Goal: Transaction & Acquisition: Purchase product/service

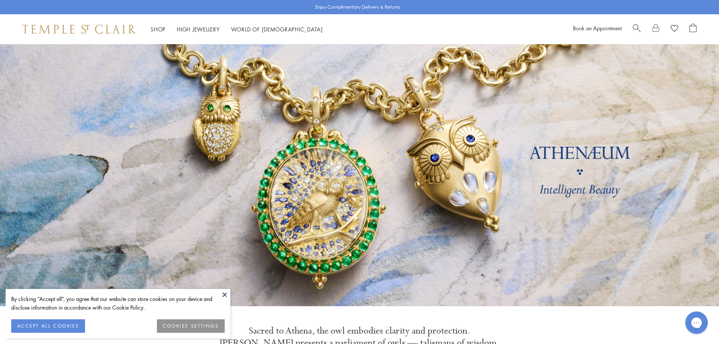
click at [633, 29] on span "Search" at bounding box center [636, 28] width 8 height 8
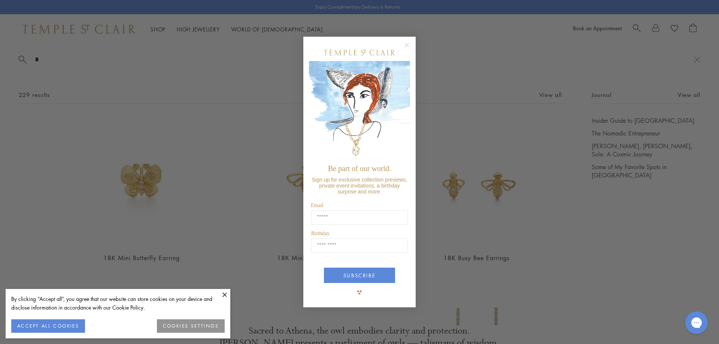
click at [406, 44] on circle "Close dialog" at bounding box center [406, 44] width 9 height 9
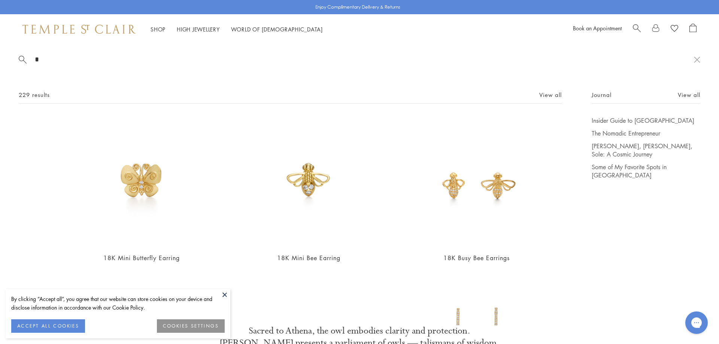
click at [45, 62] on input "*" at bounding box center [363, 59] width 659 height 9
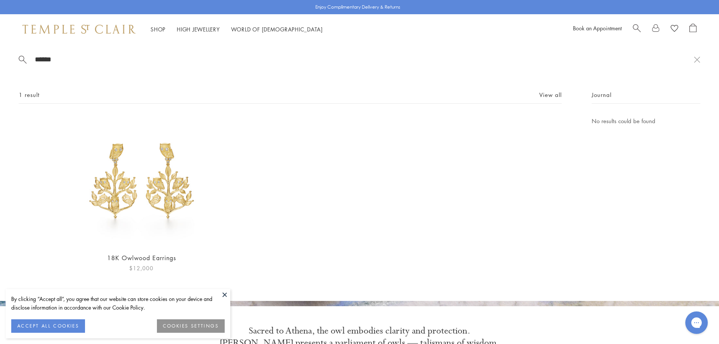
type input "******"
click at [128, 202] on img at bounding box center [141, 181] width 130 height 130
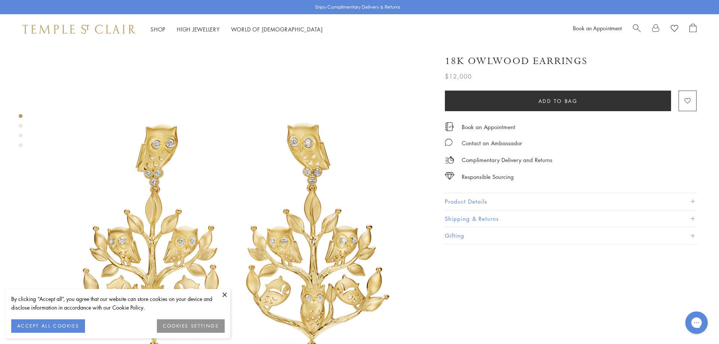
click at [351, 289] on img at bounding box center [231, 238] width 389 height 389
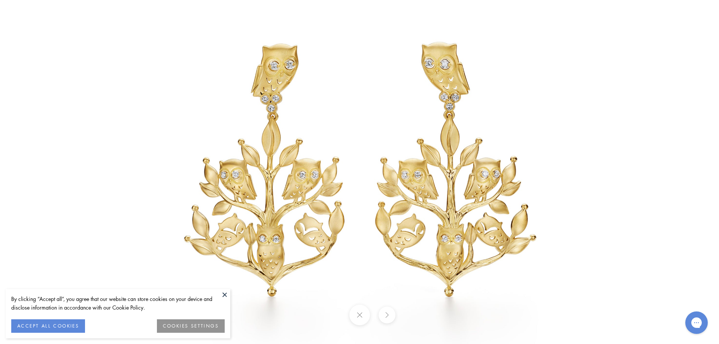
click at [225, 296] on button at bounding box center [224, 294] width 11 height 11
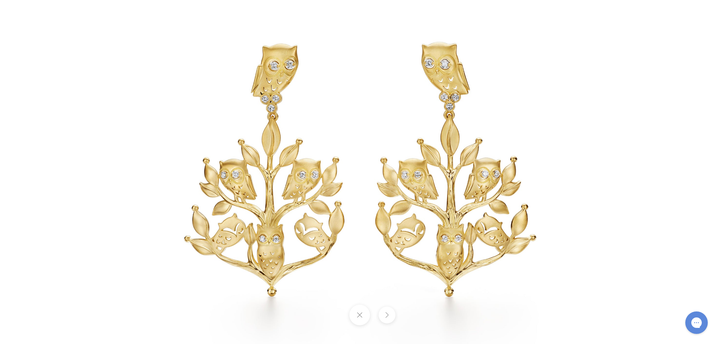
click at [354, 315] on button at bounding box center [359, 315] width 21 height 21
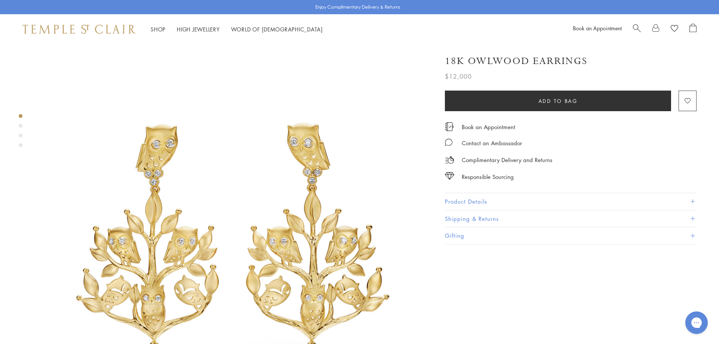
click at [463, 203] on button "Product Details" at bounding box center [570, 201] width 251 height 17
